Goal: Find specific page/section

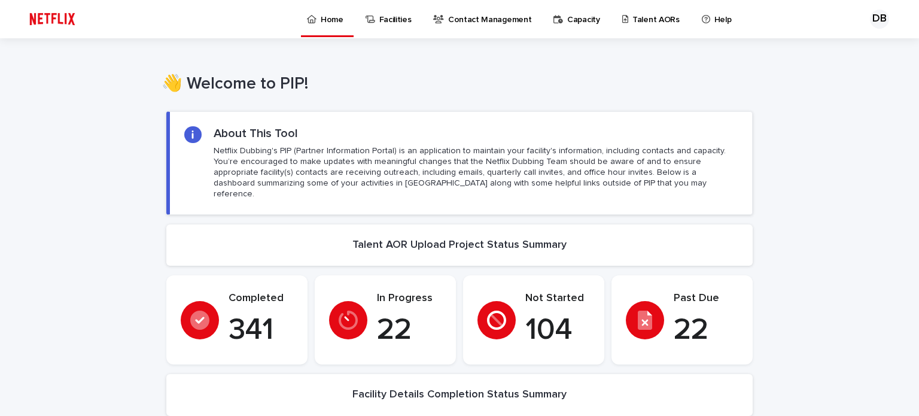
click at [632, 20] on p "Talent AORs" at bounding box center [655, 12] width 47 height 25
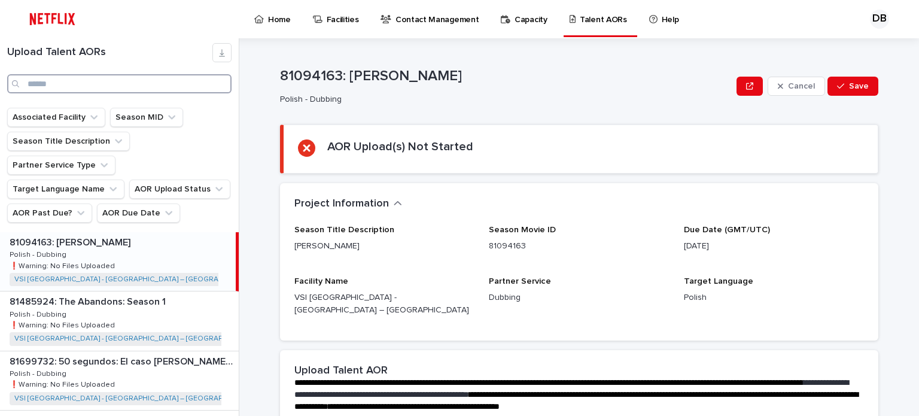
click at [94, 83] on input "Search" at bounding box center [119, 83] width 224 height 19
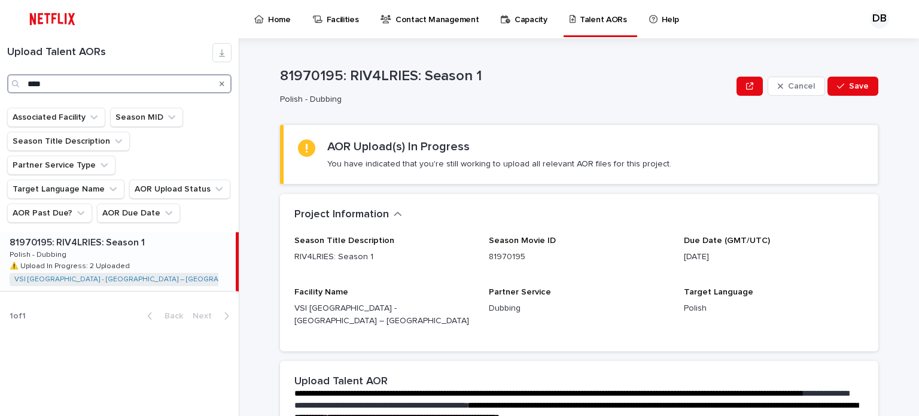
type input "****"
click at [160, 236] on div "81970195: RIV4LRIES: Season 1 81970195: RIV4LRIES: Season 1 Polish - Dubbing Po…" at bounding box center [118, 261] width 236 height 59
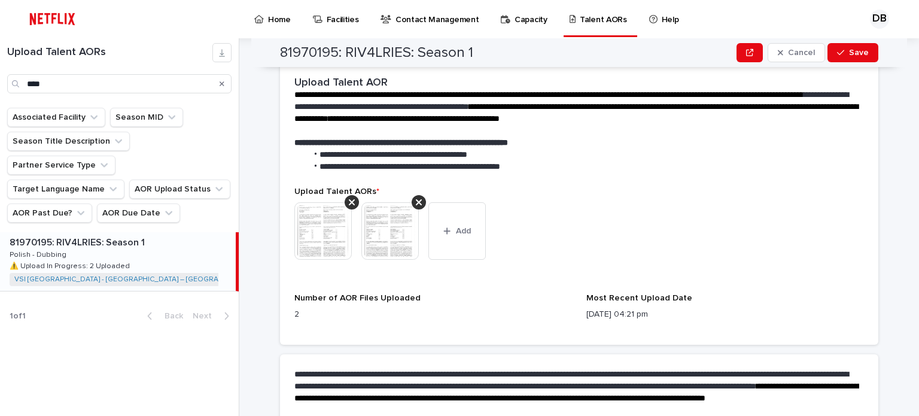
scroll to position [299, 0]
click at [330, 216] on img at bounding box center [322, 230] width 57 height 57
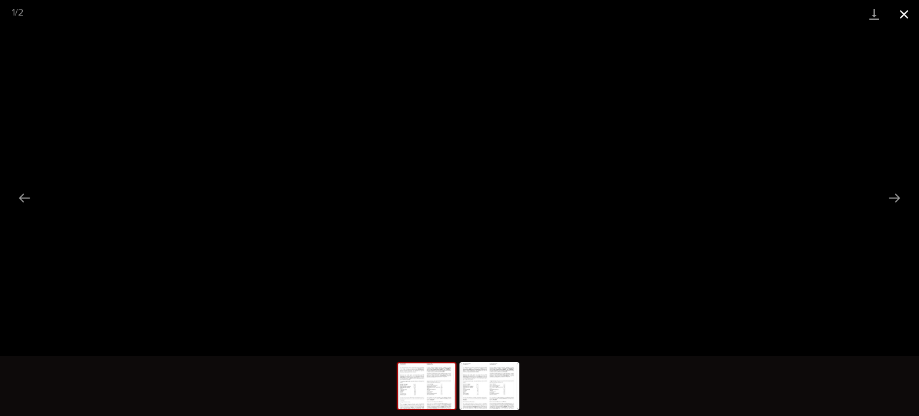
click at [911, 14] on button "Close gallery" at bounding box center [904, 14] width 30 height 28
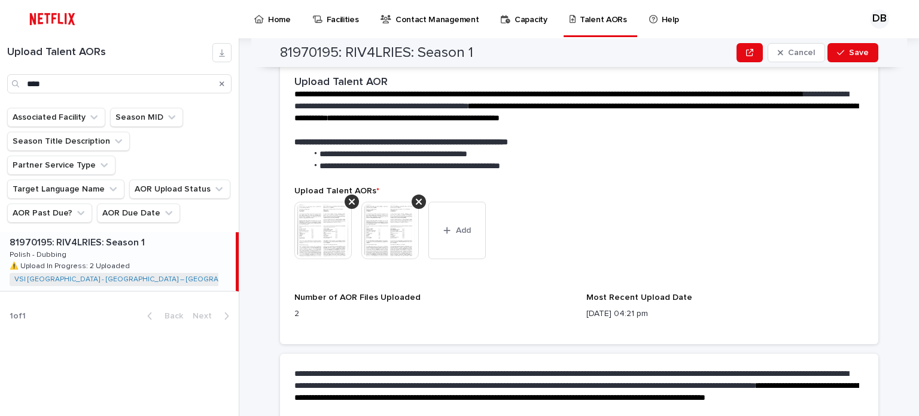
click at [373, 217] on img at bounding box center [389, 230] width 57 height 57
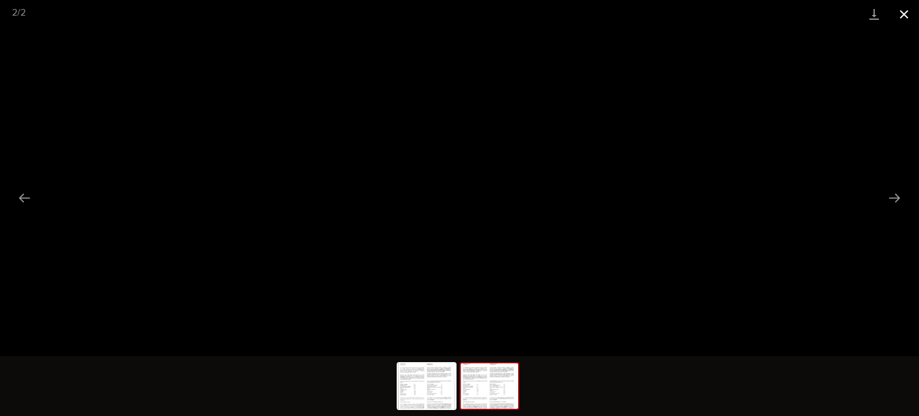
click at [904, 20] on button "Close gallery" at bounding box center [904, 14] width 30 height 28
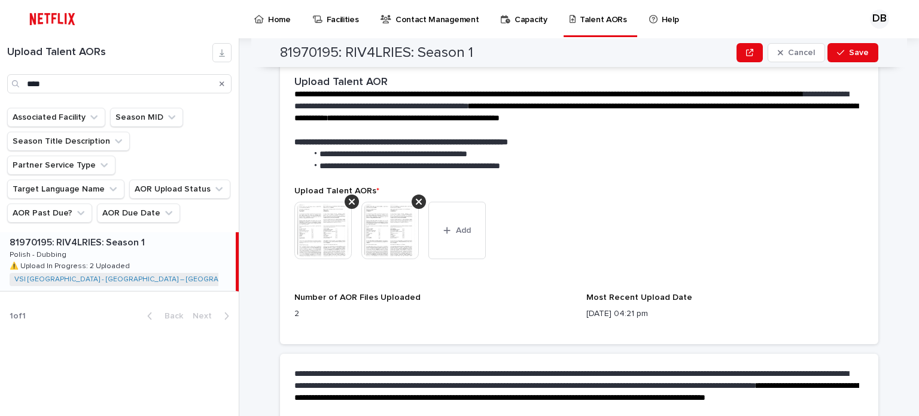
click at [308, 217] on img at bounding box center [322, 230] width 57 height 57
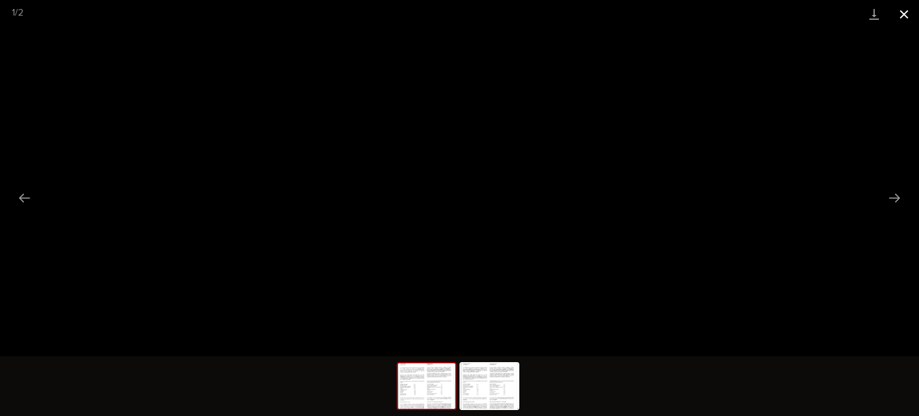
click at [903, 9] on button "Close gallery" at bounding box center [904, 14] width 30 height 28
